Goal: Task Accomplishment & Management: Manage account settings

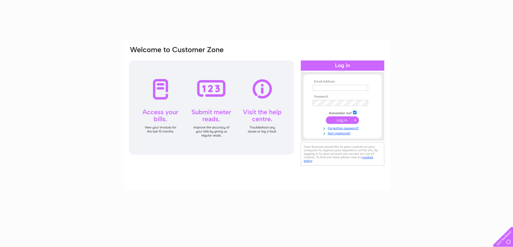
type input "saorsatattoo@gmail.com"
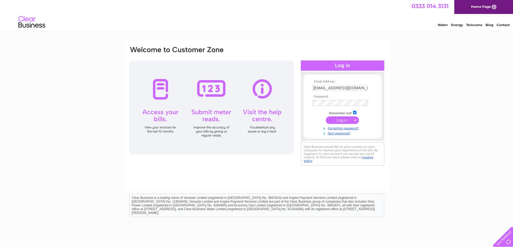
click at [339, 120] on input "submit" at bounding box center [342, 120] width 33 height 8
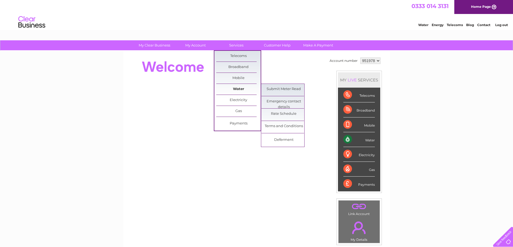
click at [241, 89] on link "Water" at bounding box center [238, 89] width 44 height 11
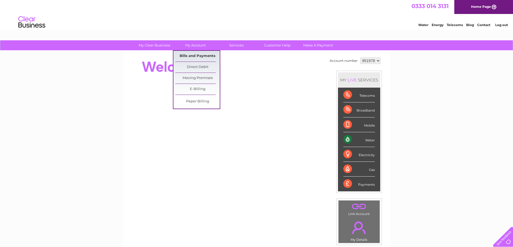
click at [194, 56] on link "Bills and Payments" at bounding box center [197, 56] width 44 height 11
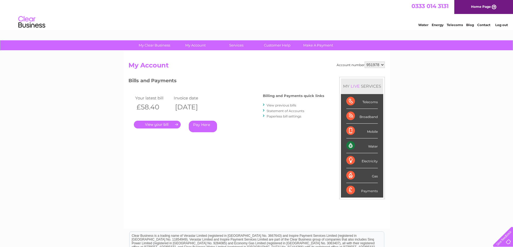
click at [280, 107] on link "View previous bills" at bounding box center [281, 105] width 30 height 4
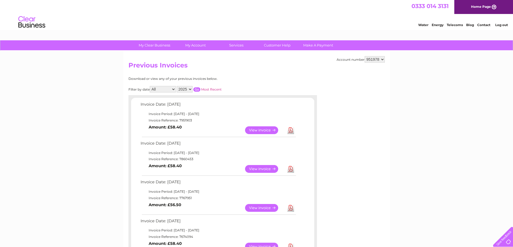
scroll to position [27, 0]
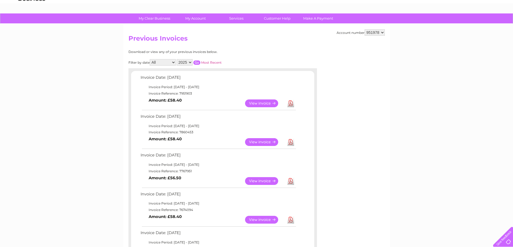
click at [290, 104] on link "Download" at bounding box center [290, 104] width 7 height 8
